Goal: Transaction & Acquisition: Purchase product/service

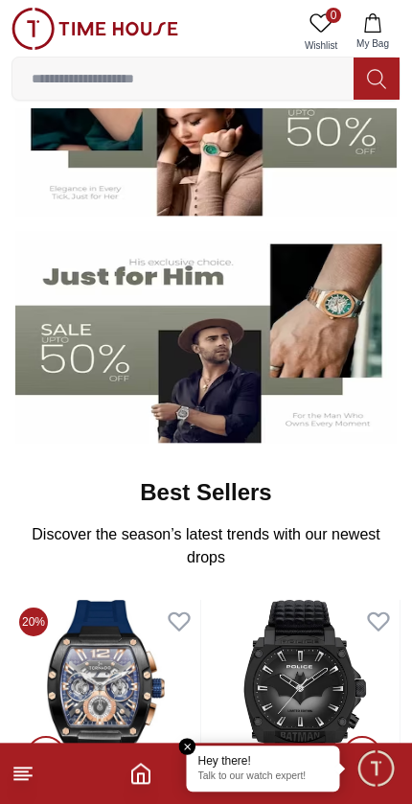
scroll to position [272, 0]
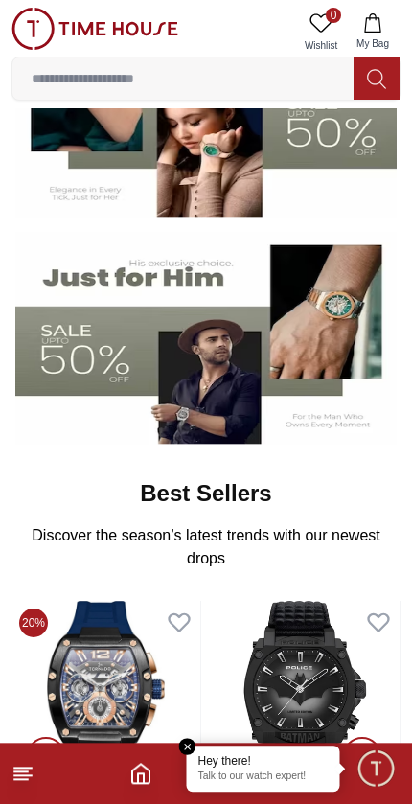
click at [366, 93] on button at bounding box center [377, 79] width 46 height 42
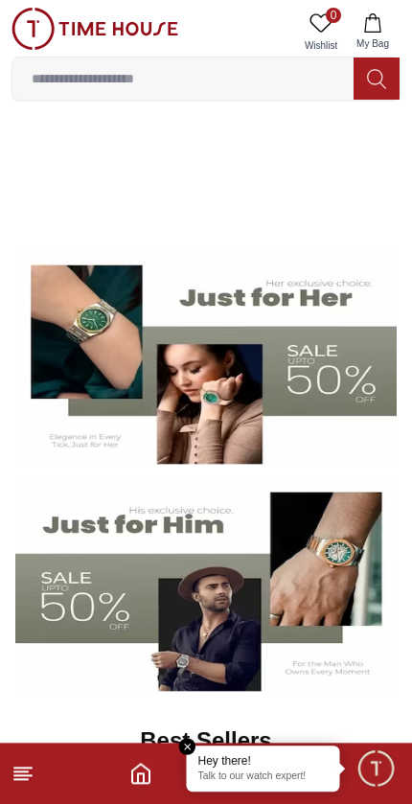
scroll to position [0, 0]
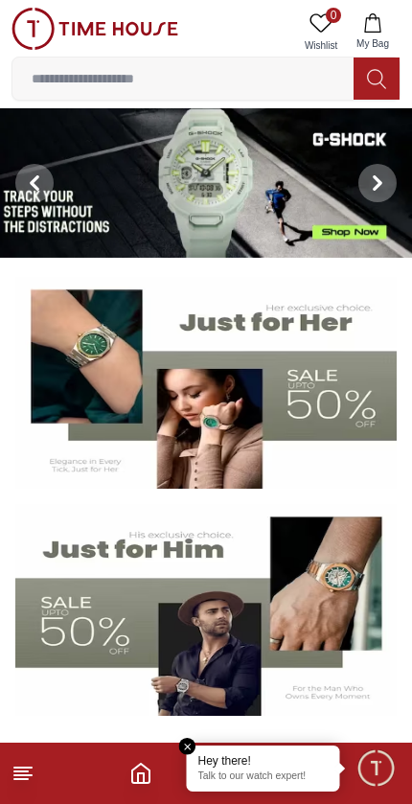
click at [68, 81] on input at bounding box center [182, 78] width 341 height 38
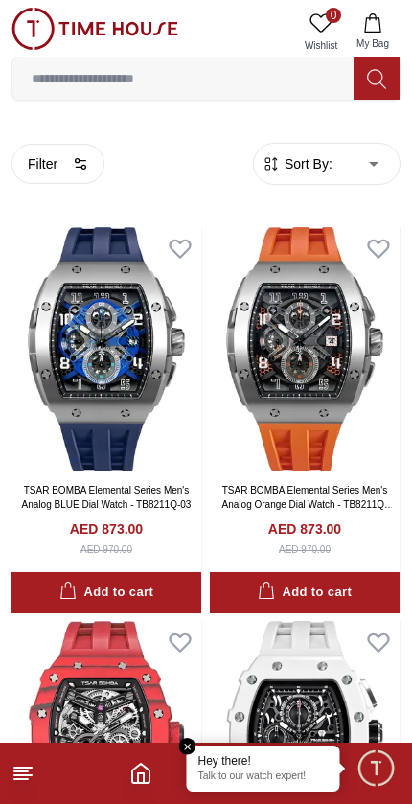
click at [15, 781] on icon at bounding box center [23, 773] width 23 height 23
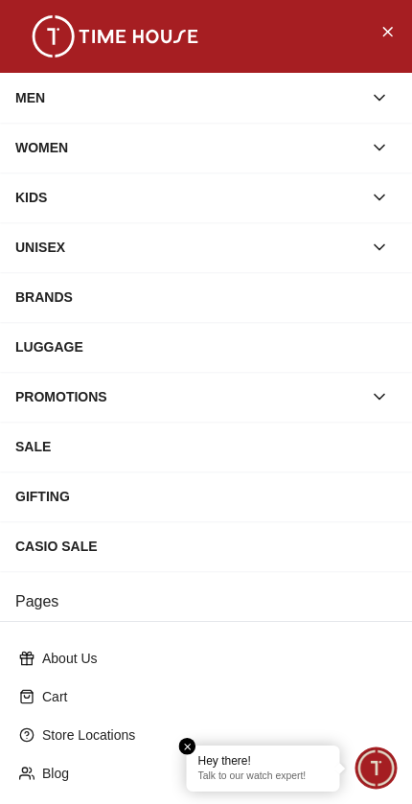
click at [37, 101] on div "MEN" at bounding box center [188, 98] width 347 height 35
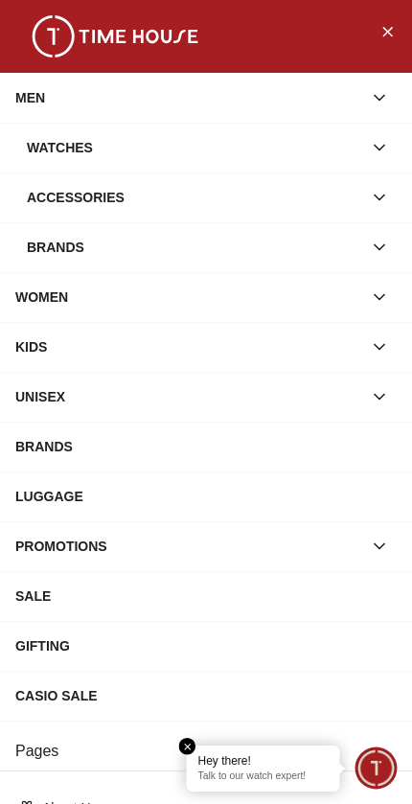
click at [51, 148] on div "Watches" at bounding box center [194, 147] width 335 height 35
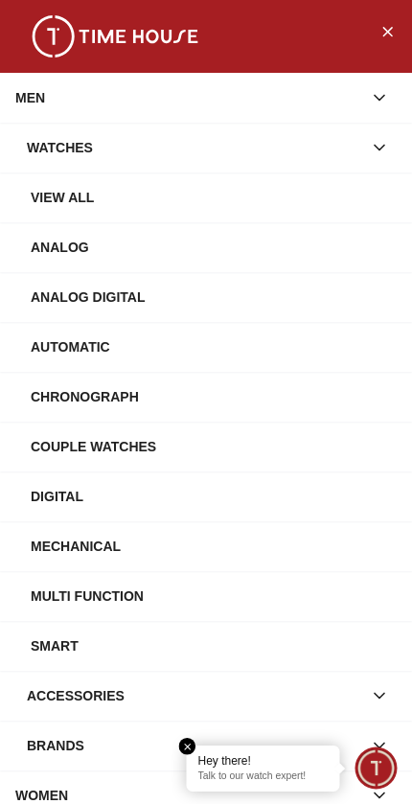
click at [63, 340] on div "Automatic" at bounding box center [214, 347] width 366 height 35
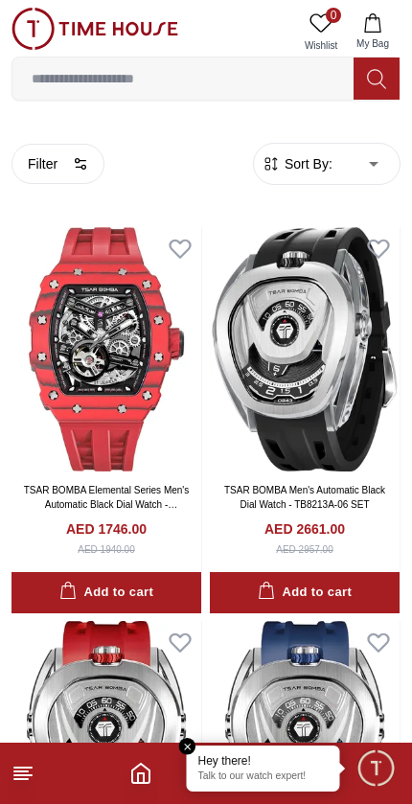
click at [308, 173] on span "Sort By:" at bounding box center [307, 163] width 52 height 19
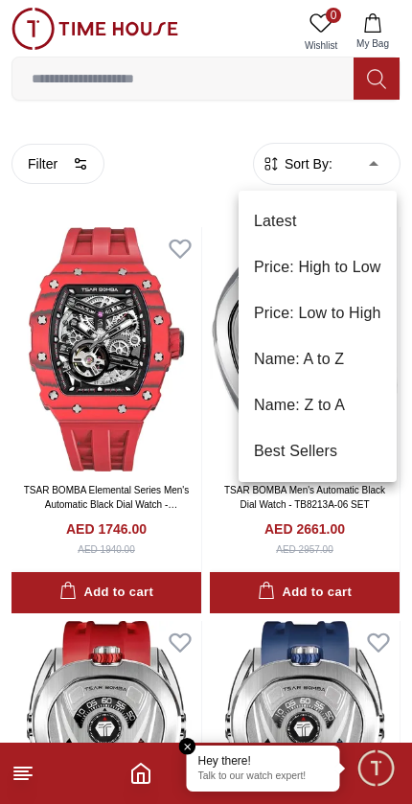
click at [289, 311] on li "Price: Low to High" at bounding box center [318, 313] width 158 height 46
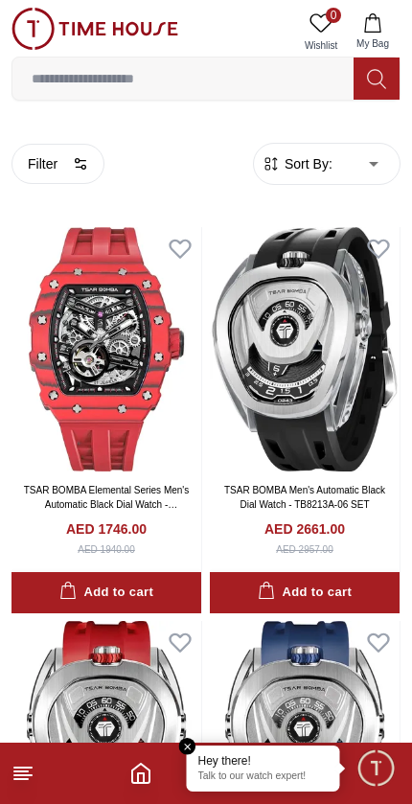
type input "*"
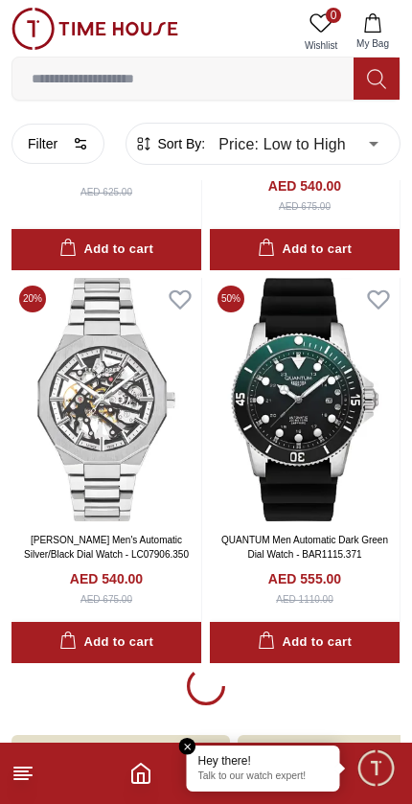
click at [83, 67] on input at bounding box center [182, 78] width 341 height 38
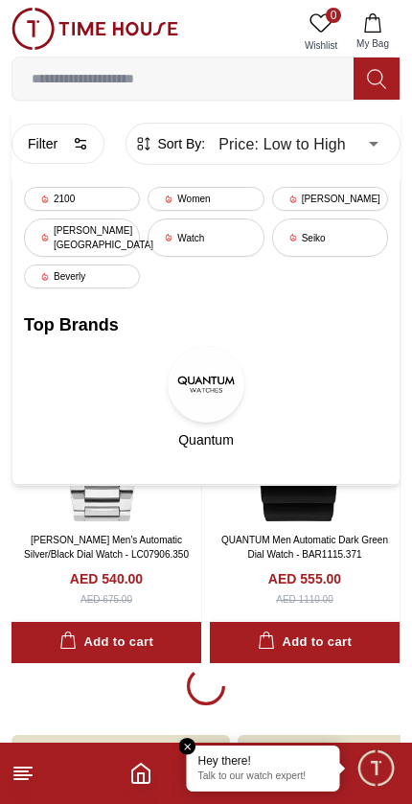
scroll to position [3347, 0]
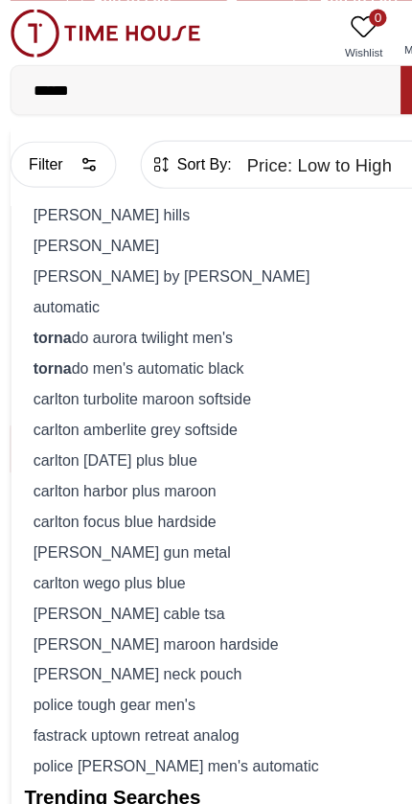
type input "*******"
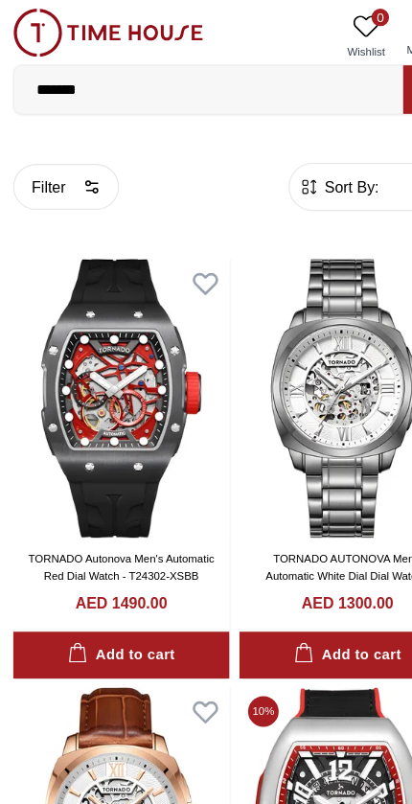
click at [66, 79] on input "*******" at bounding box center [182, 78] width 341 height 38
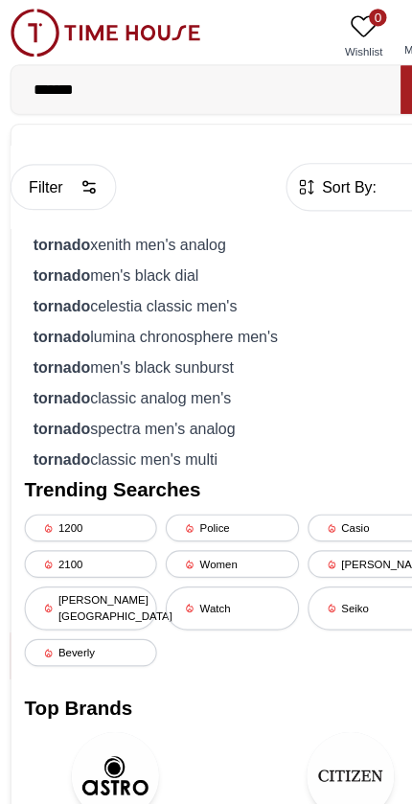
click at [51, 79] on input "*******" at bounding box center [182, 78] width 341 height 38
click at [51, 78] on input "*******" at bounding box center [182, 78] width 341 height 38
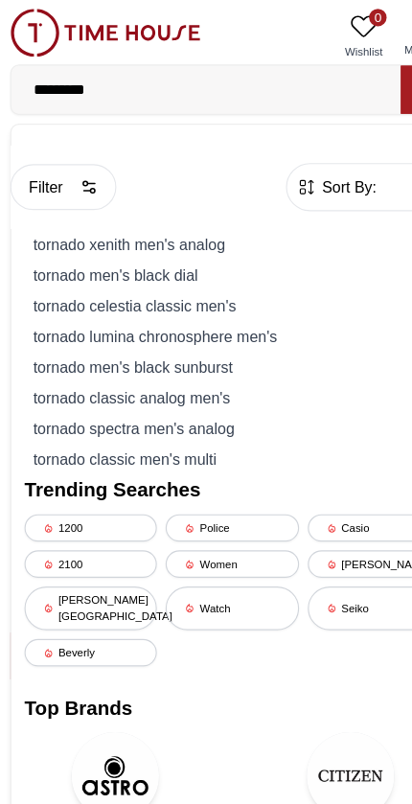
type input "**********"
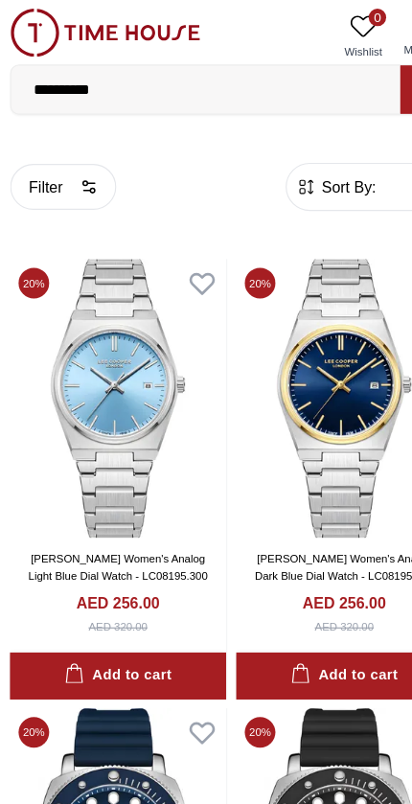
click at [113, 80] on input "**********" at bounding box center [182, 78] width 341 height 38
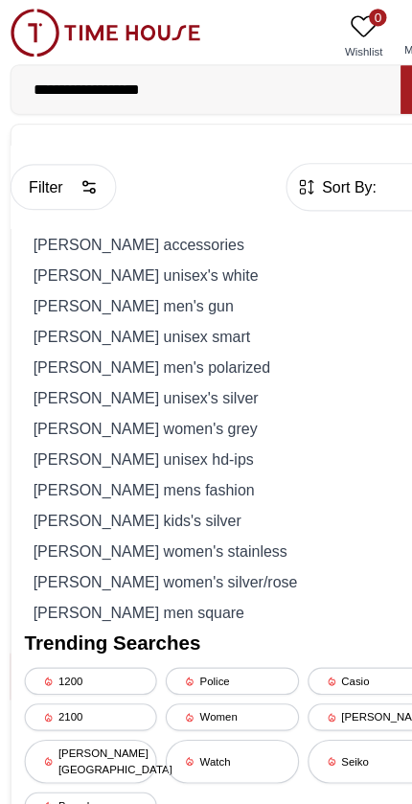
type input "**********"
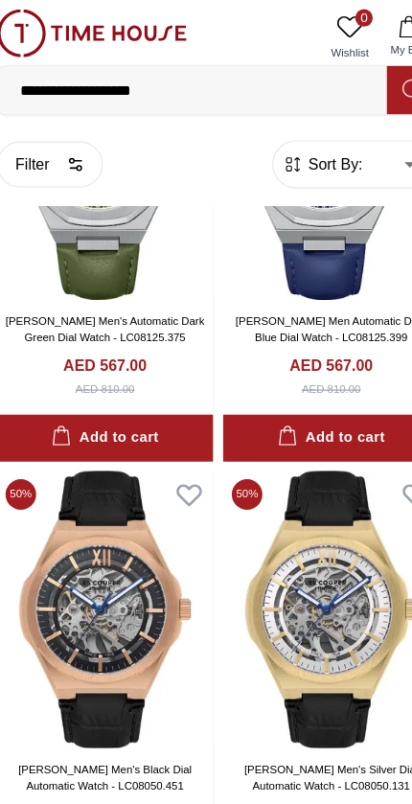
scroll to position [1781, 0]
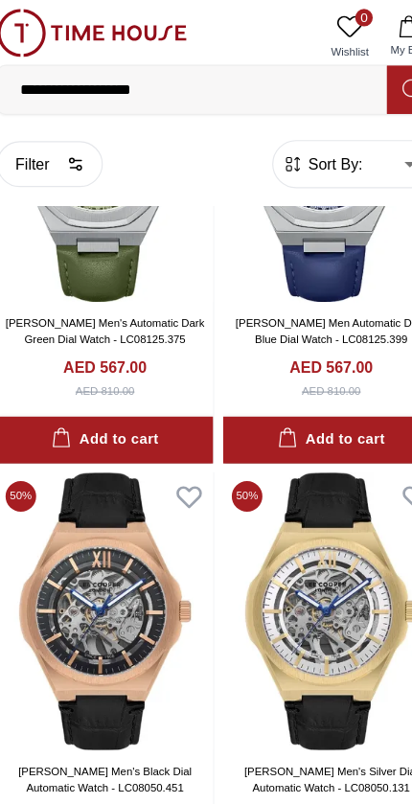
click at [283, 139] on span "Sort By:" at bounding box center [307, 143] width 52 height 19
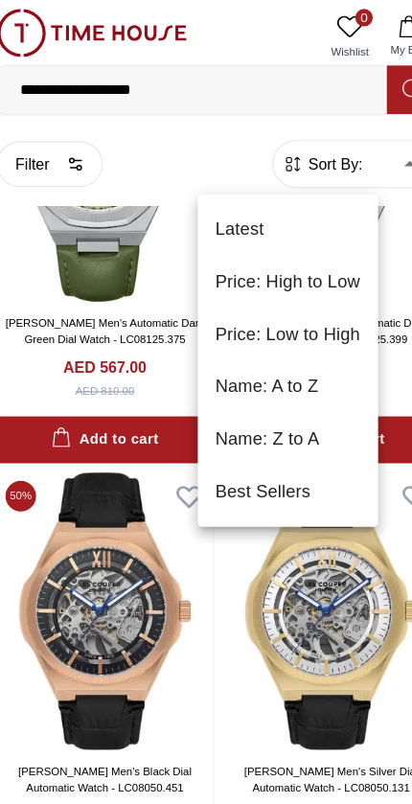
click at [210, 300] on li "Price: Low to High" at bounding box center [267, 293] width 158 height 46
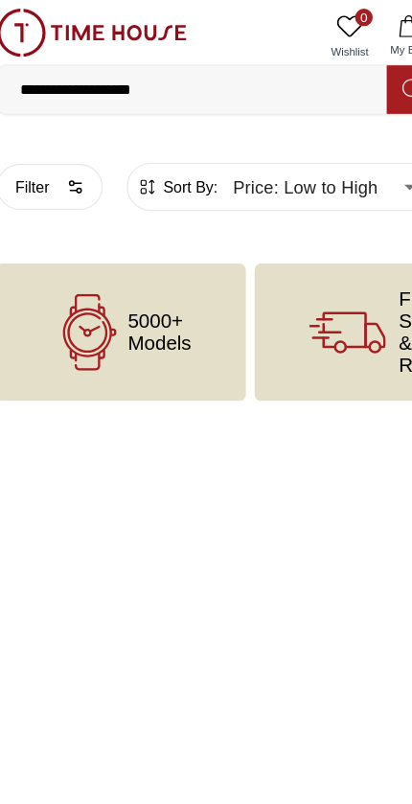
type input "*"
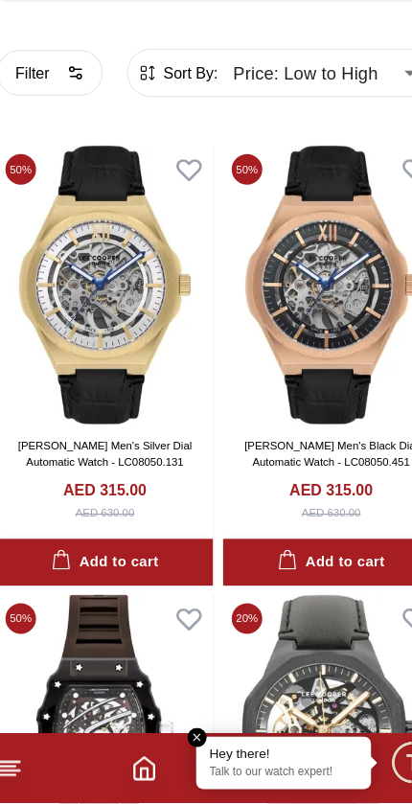
click at [179, 738] on em "Close tooltip" at bounding box center [187, 746] width 17 height 17
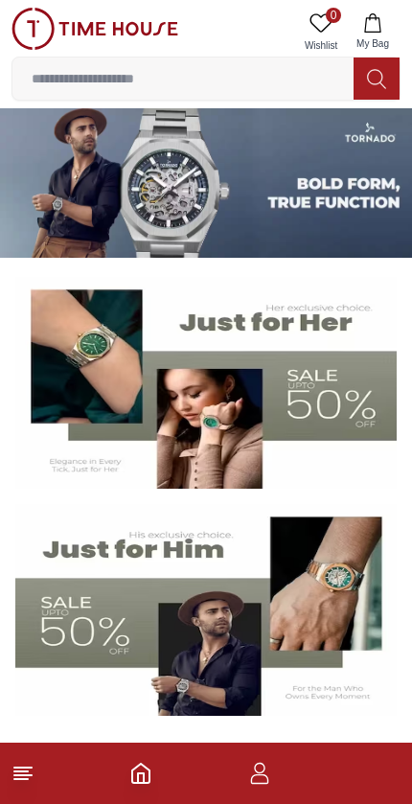
scroll to position [111, 0]
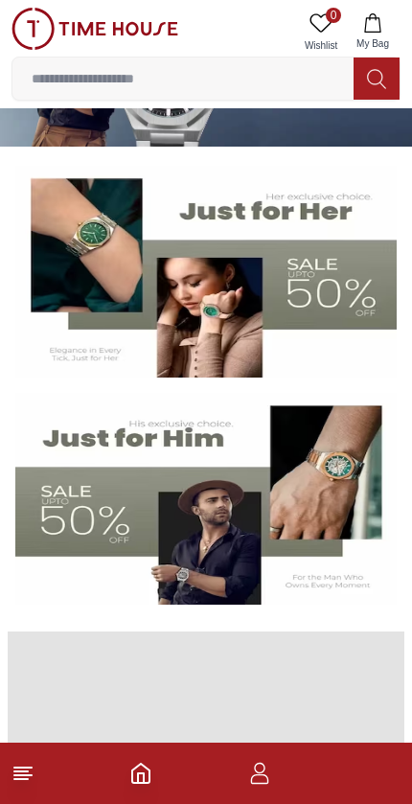
click at [27, 775] on line at bounding box center [22, 775] width 17 height 0
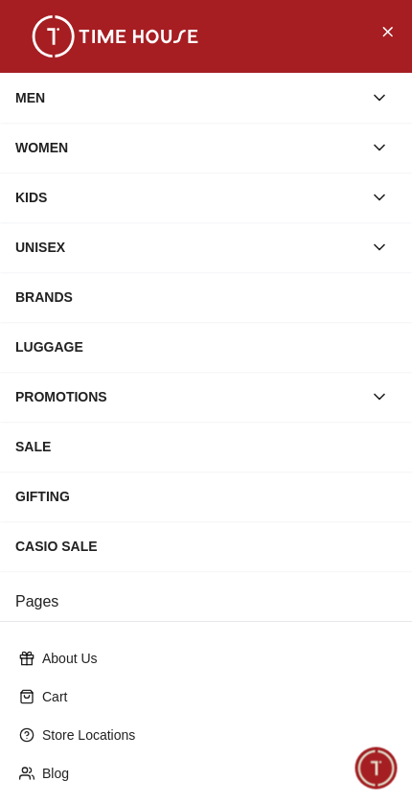
click at [27, 90] on div "MEN" at bounding box center [188, 98] width 347 height 35
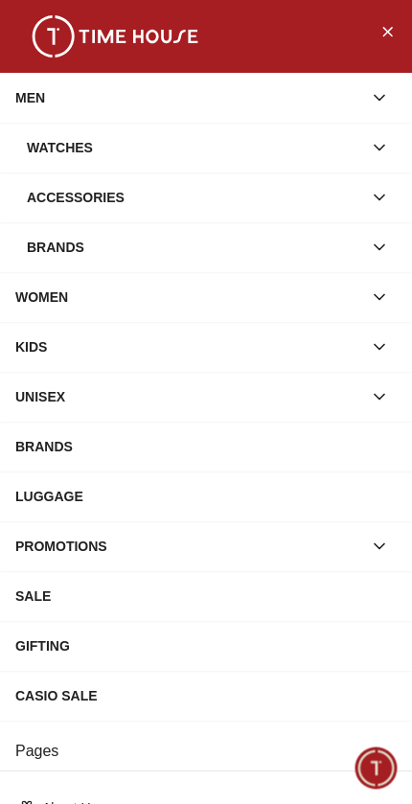
click at [62, 139] on div "Watches" at bounding box center [194, 147] width 335 height 35
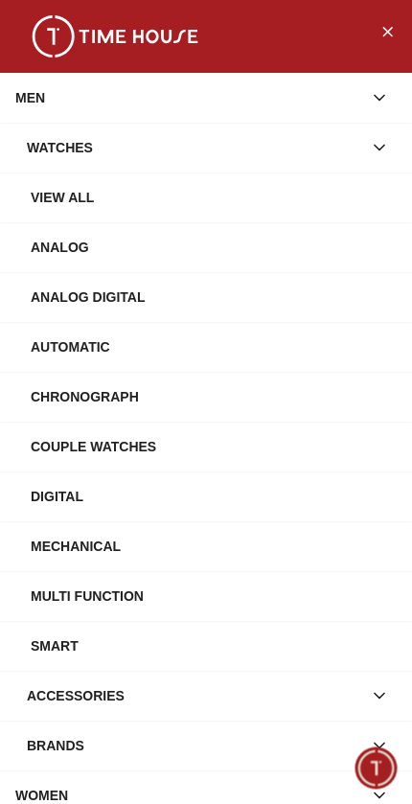
click at [71, 346] on div "Automatic" at bounding box center [214, 347] width 366 height 35
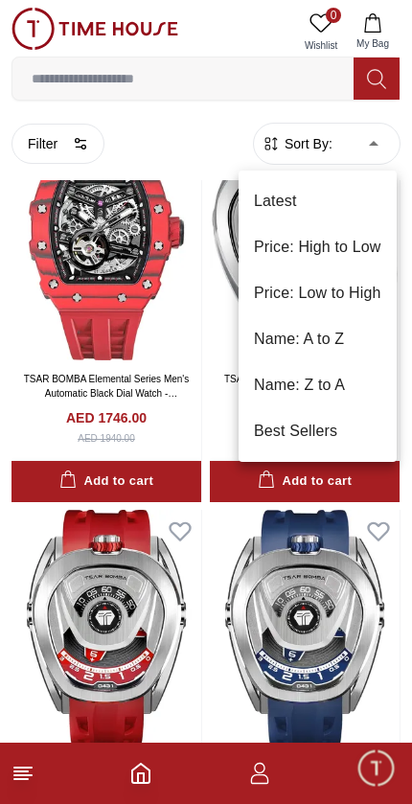
click at [292, 297] on li "Price: Low to High" at bounding box center [318, 293] width 158 height 46
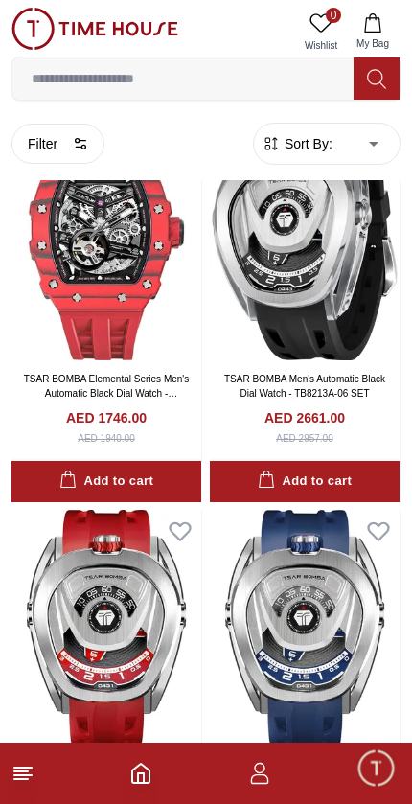
type input "*"
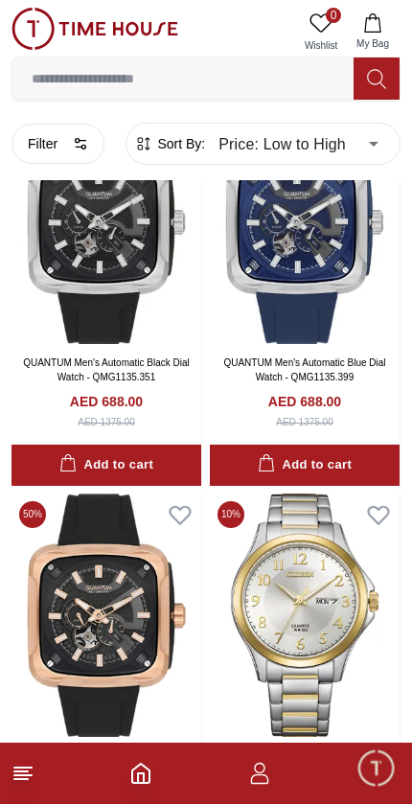
scroll to position [6569, 0]
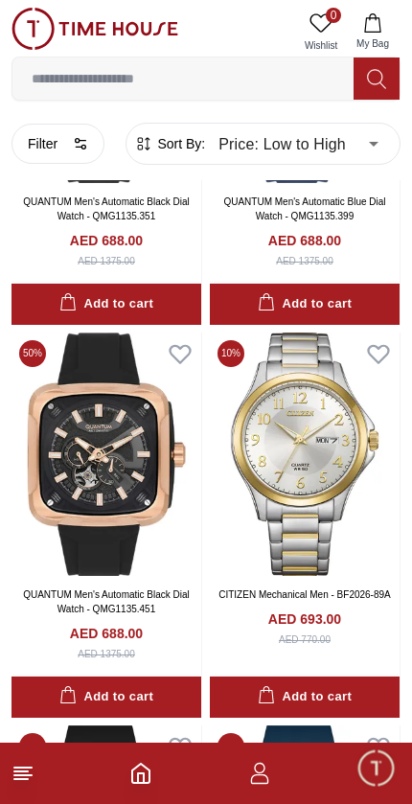
click at [23, 772] on line at bounding box center [20, 772] width 13 height 0
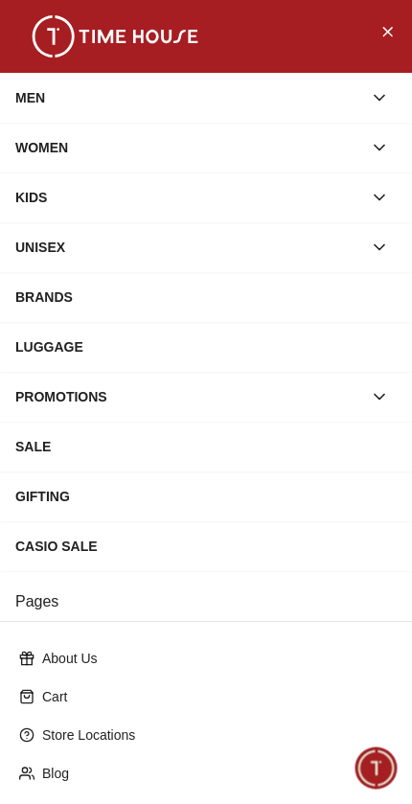
click at [45, 85] on div "MEN" at bounding box center [188, 98] width 347 height 35
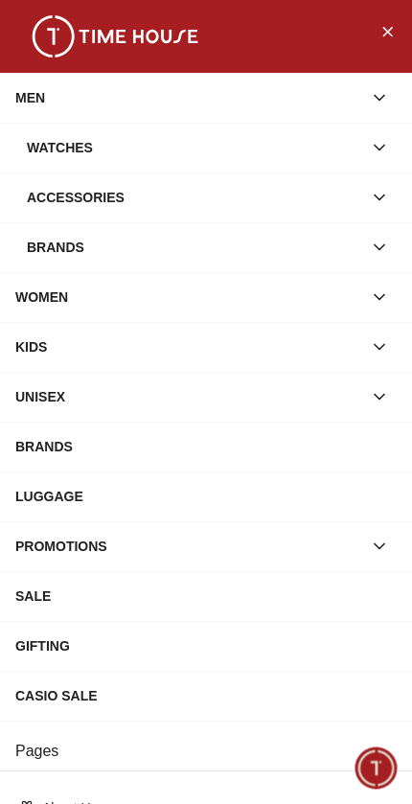
click at [68, 142] on div "Watches" at bounding box center [194, 147] width 335 height 35
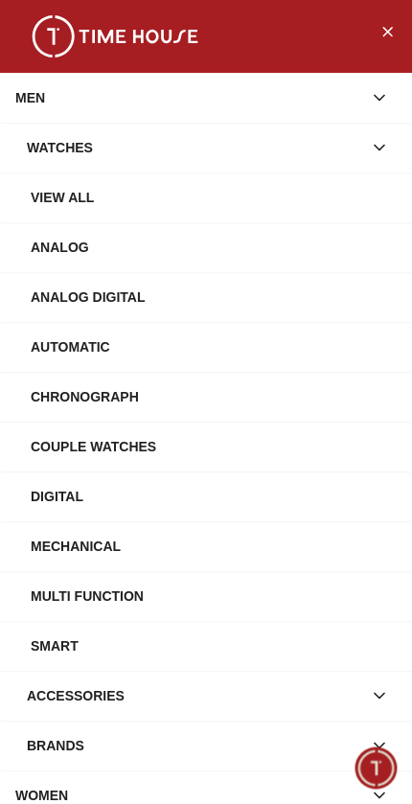
click at [68, 342] on div "Automatic" at bounding box center [214, 347] width 366 height 35
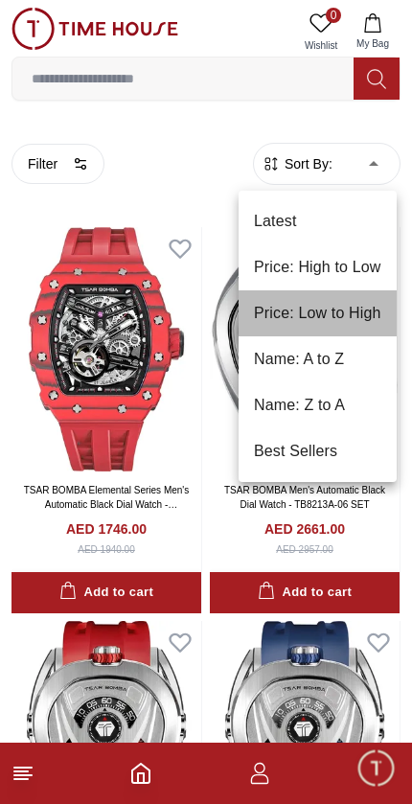
click at [308, 308] on li "Price: Low to High" at bounding box center [318, 313] width 158 height 46
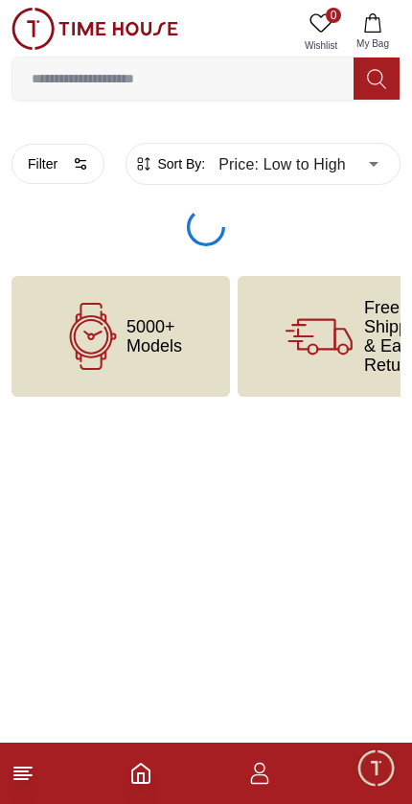
type input "*"
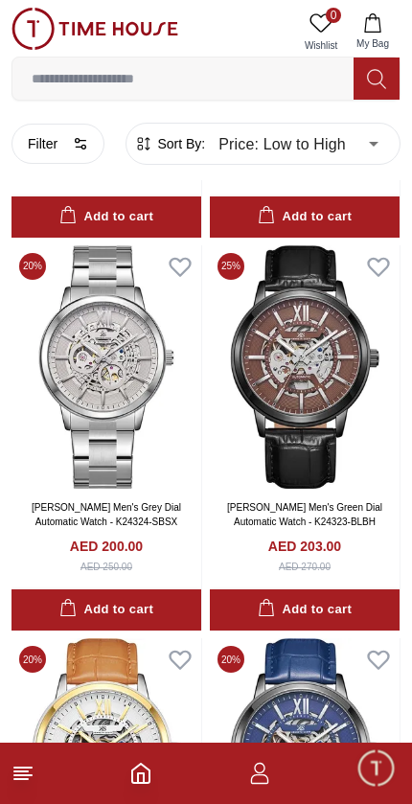
scroll to position [373, 0]
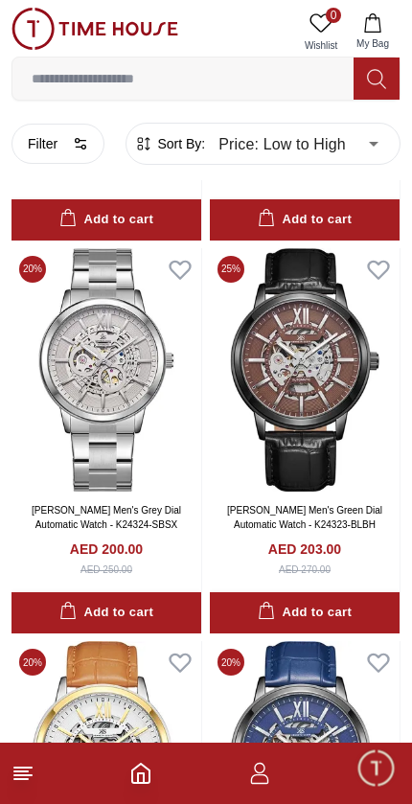
click at [18, 777] on icon at bounding box center [23, 773] width 23 height 23
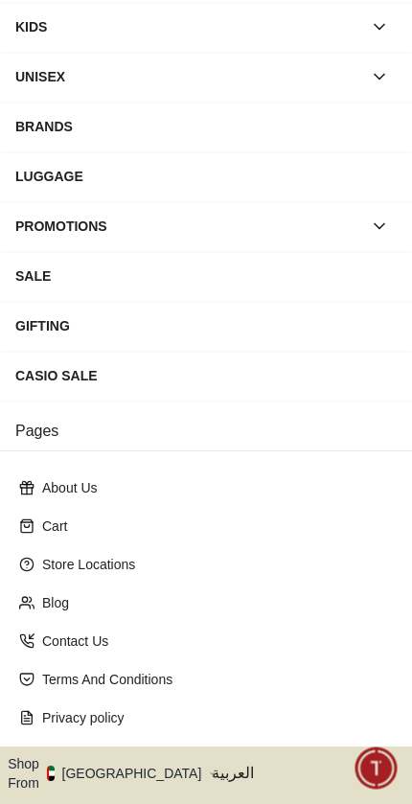
scroll to position [311, 0]
